Goal: Transaction & Acquisition: Purchase product/service

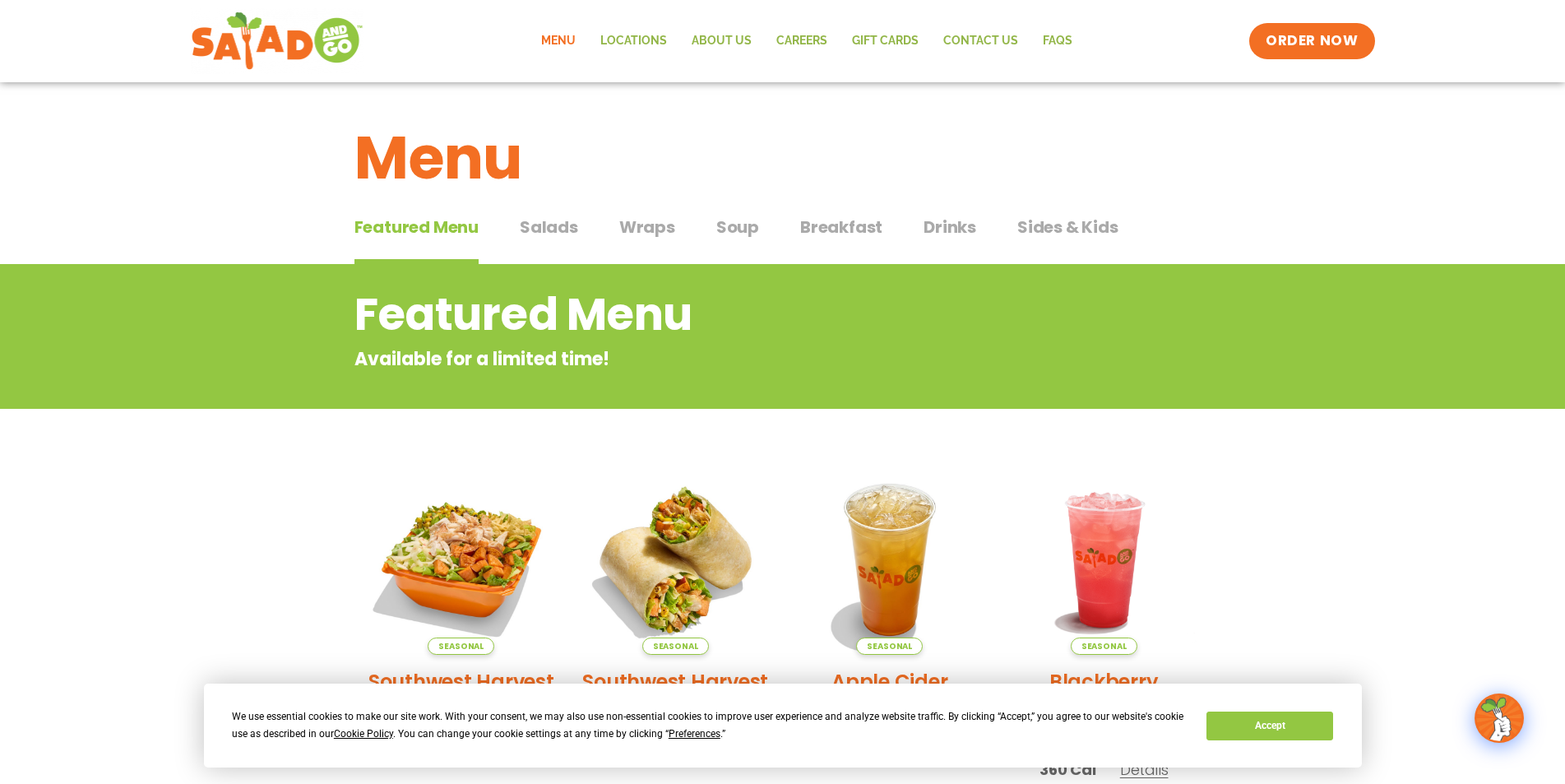
click at [563, 226] on span "Salads" at bounding box center [549, 227] width 59 height 24
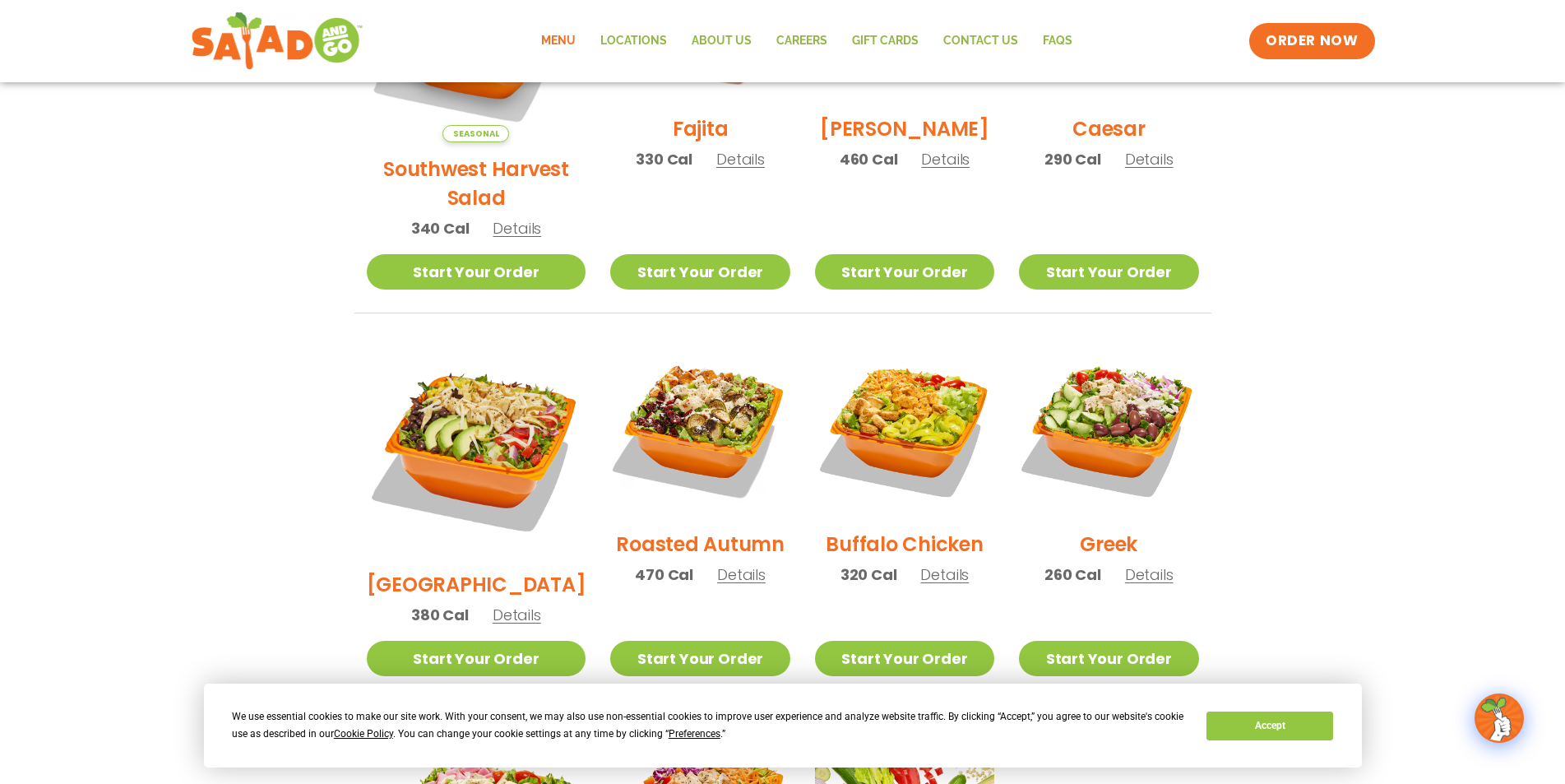
scroll to position [295, 0]
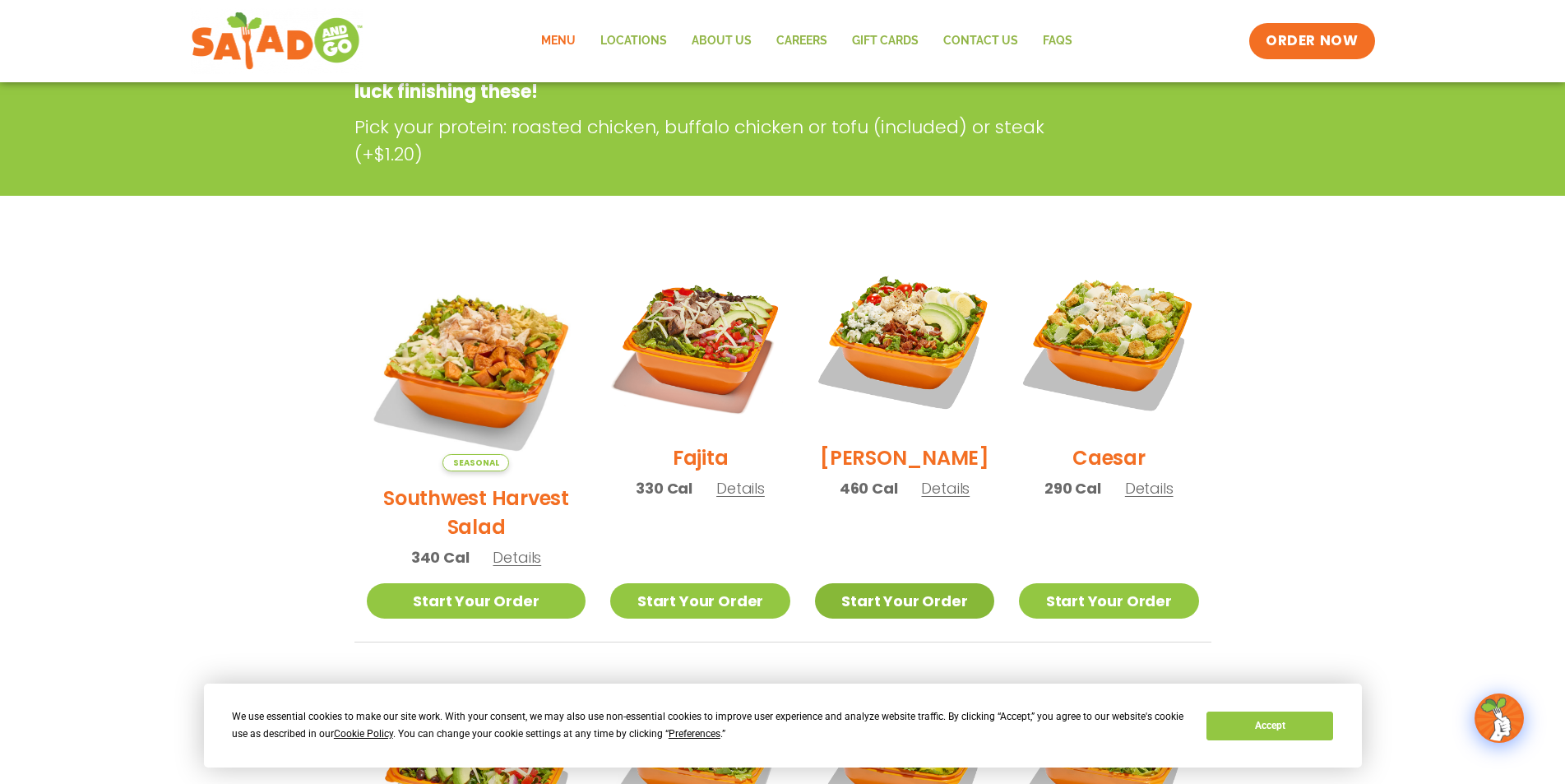
click at [884, 583] on link "Start Your Order" at bounding box center [905, 601] width 180 height 35
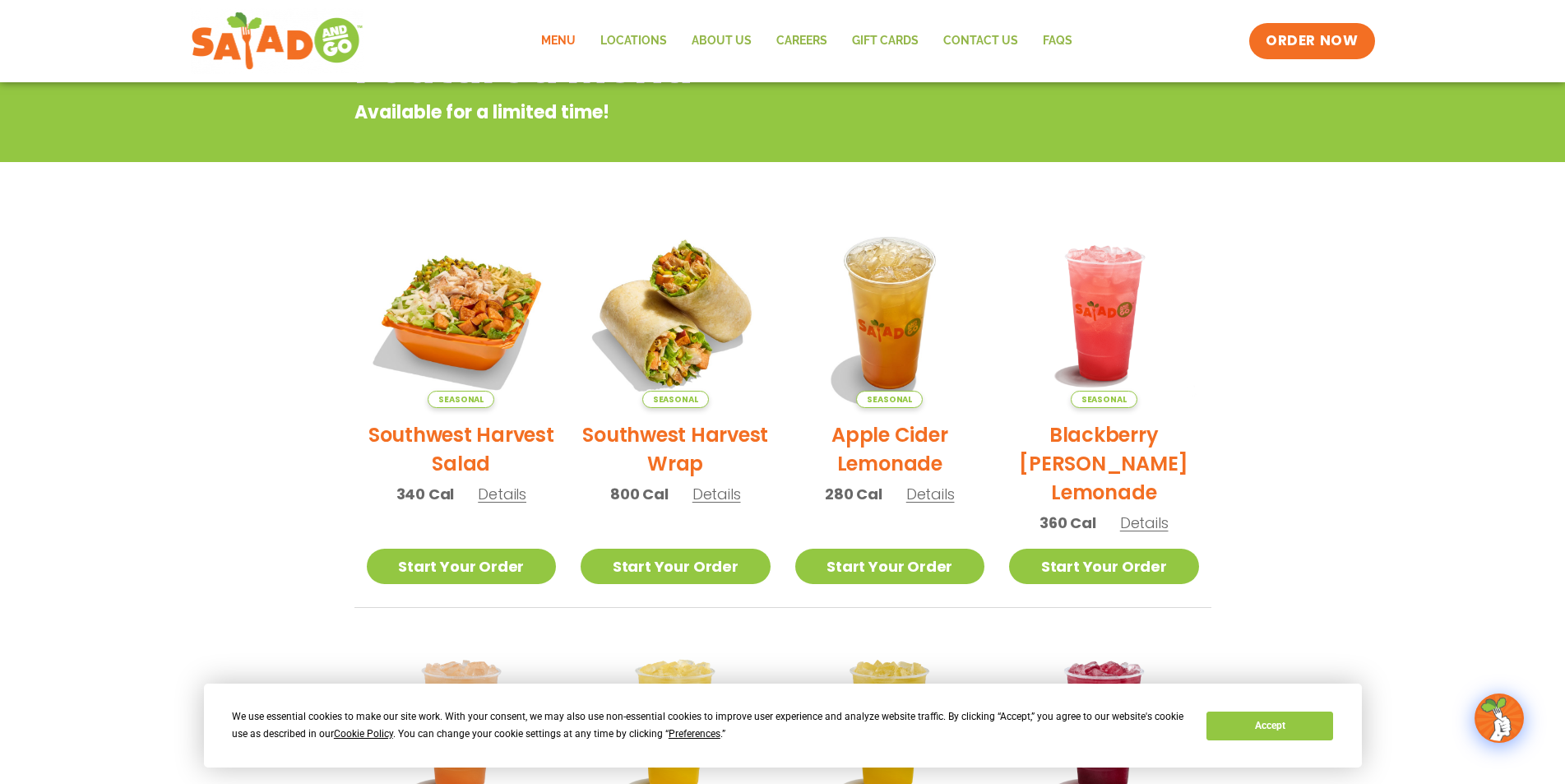
scroll to position [165, 0]
